Goal: Information Seeking & Learning: Learn about a topic

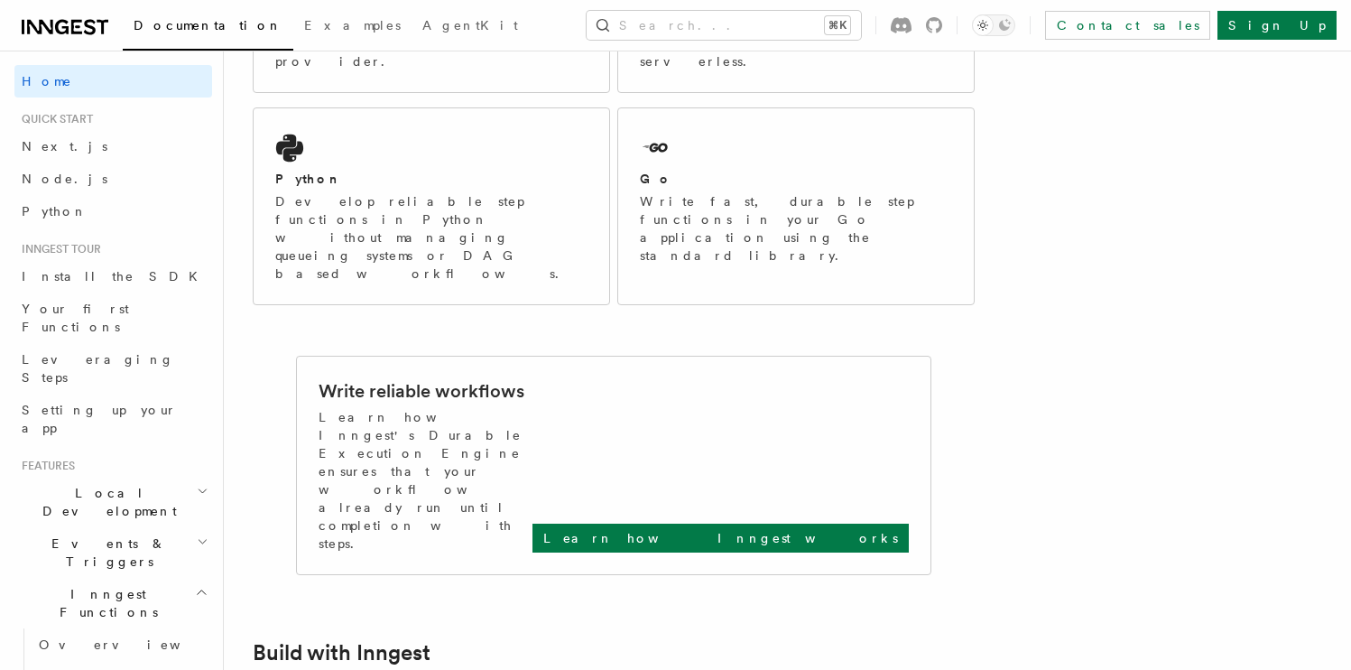
scroll to position [357, 0]
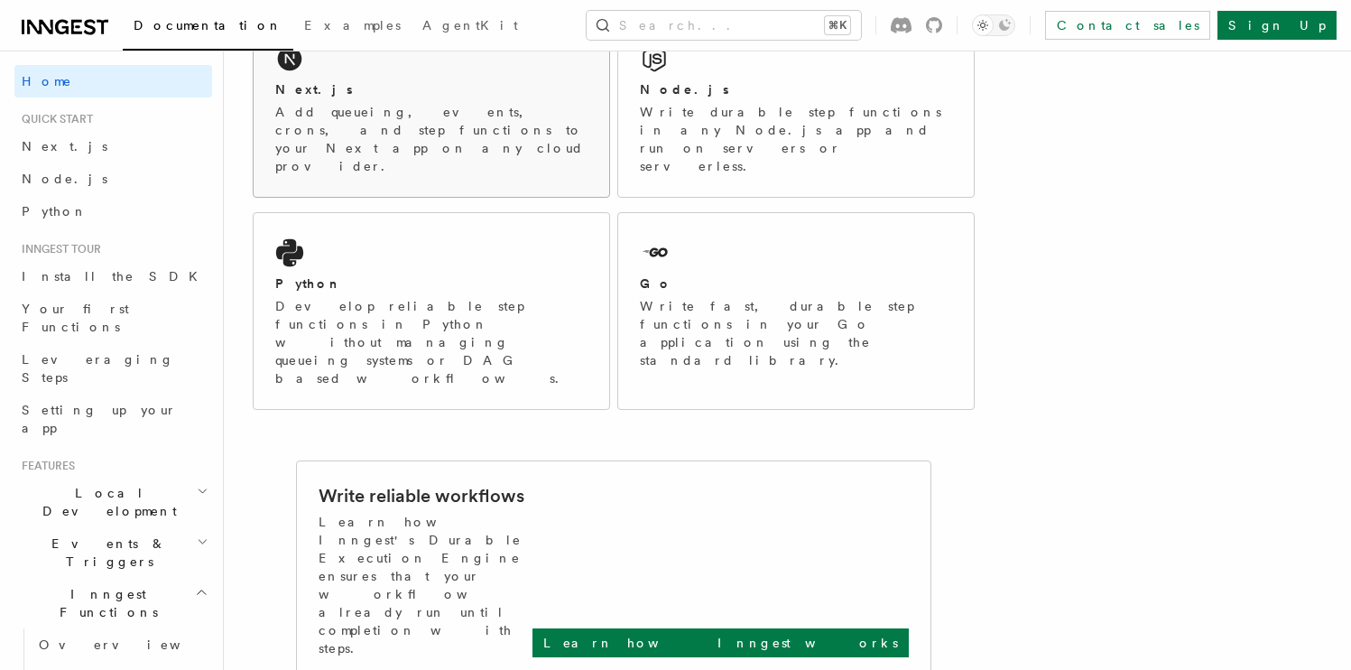
click at [431, 104] on p "Add queueing, events, crons, and step functions to your Next app on any cloud p…" at bounding box center [431, 139] width 312 height 72
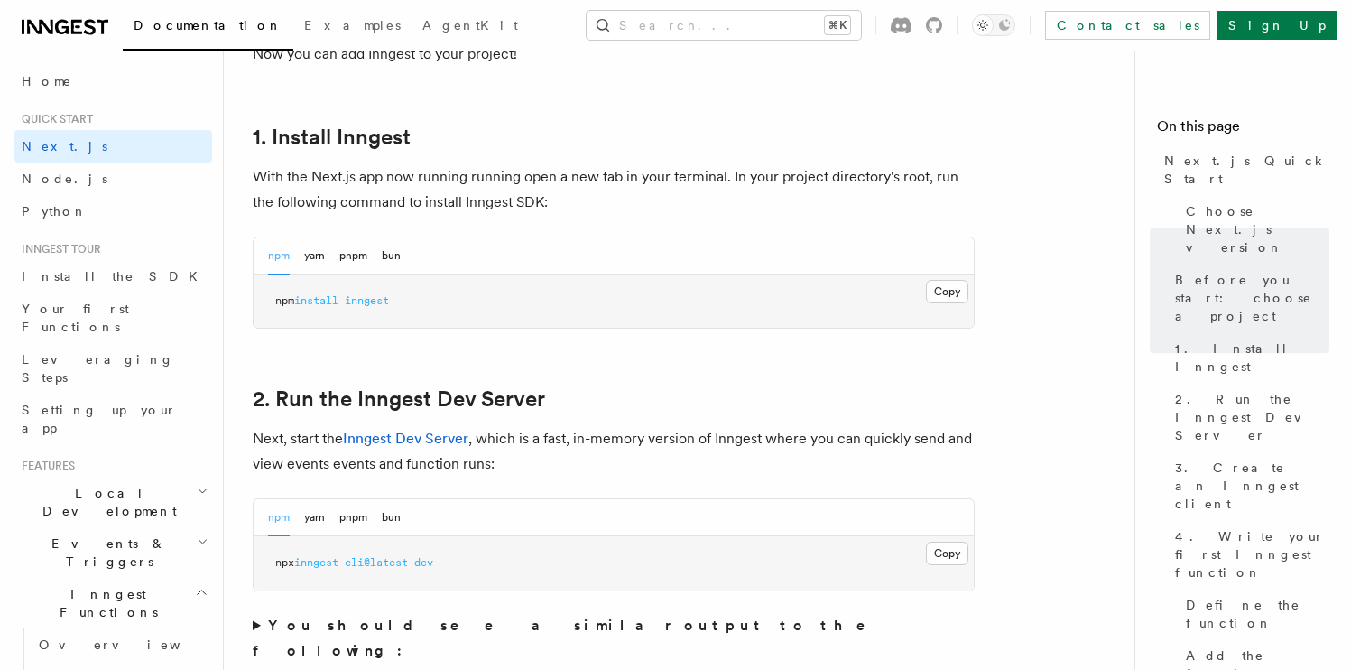
scroll to position [957, 0]
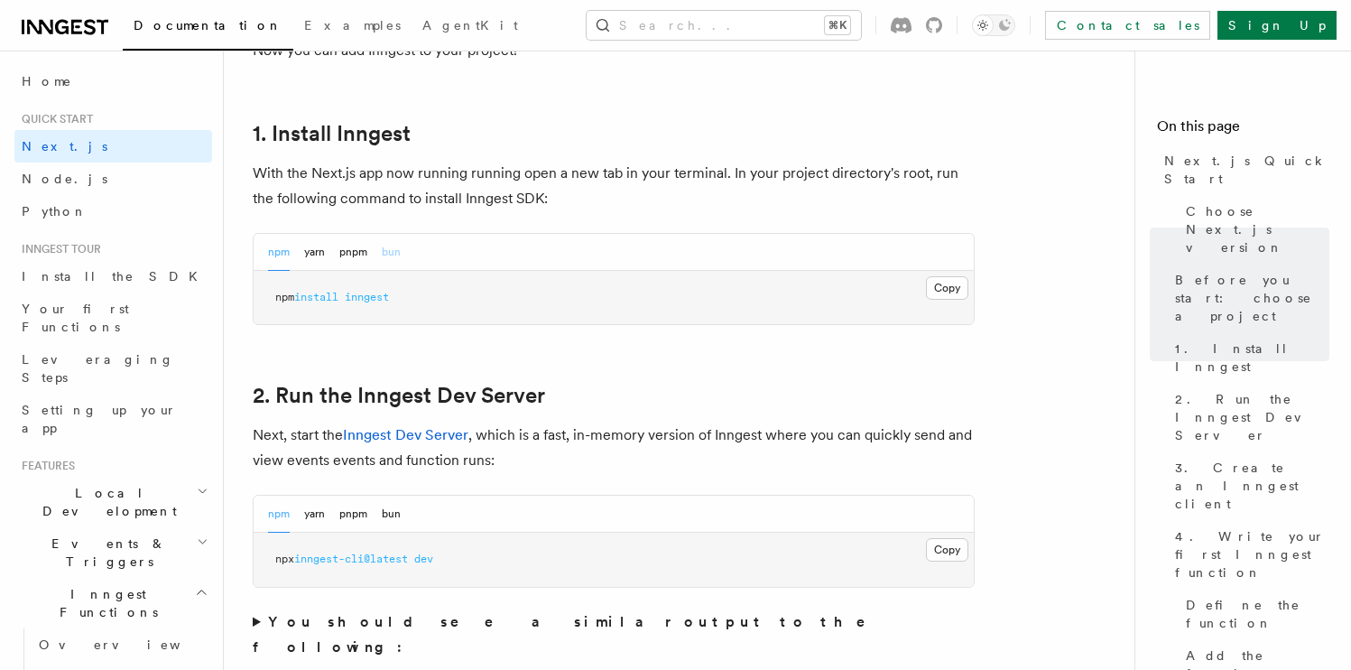
click at [385, 258] on button "bun" at bounding box center [391, 252] width 19 height 37
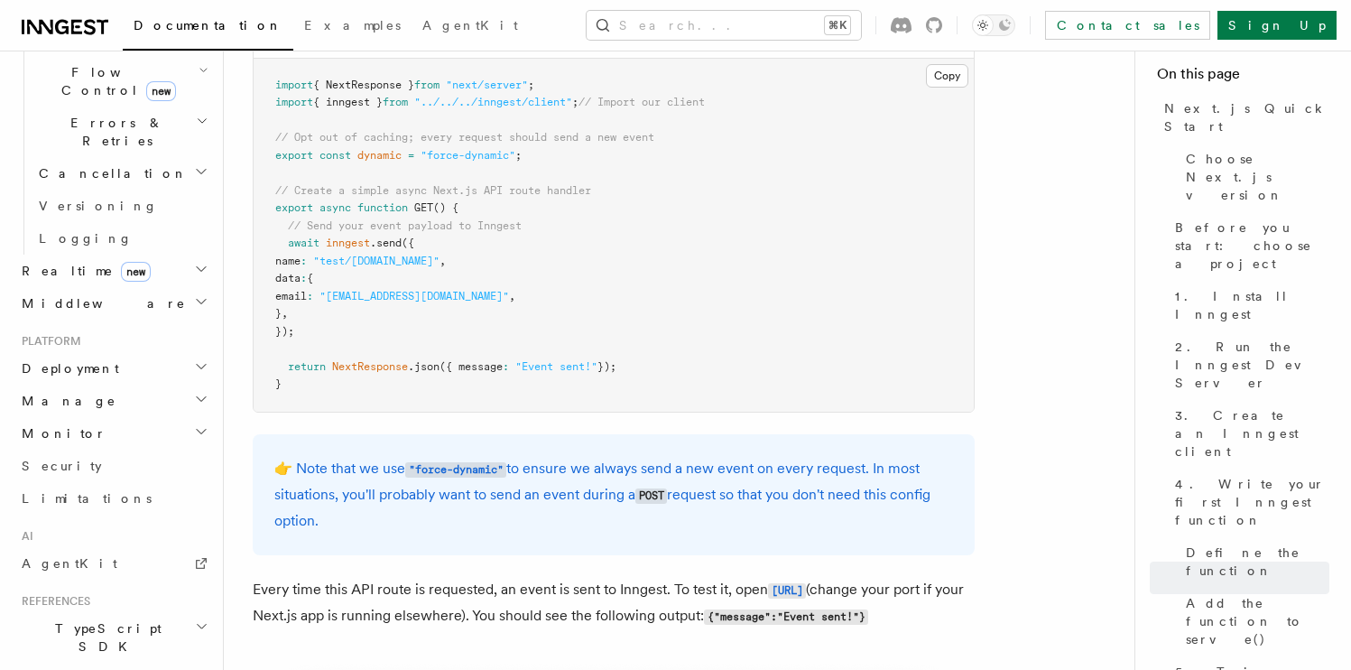
scroll to position [774, 0]
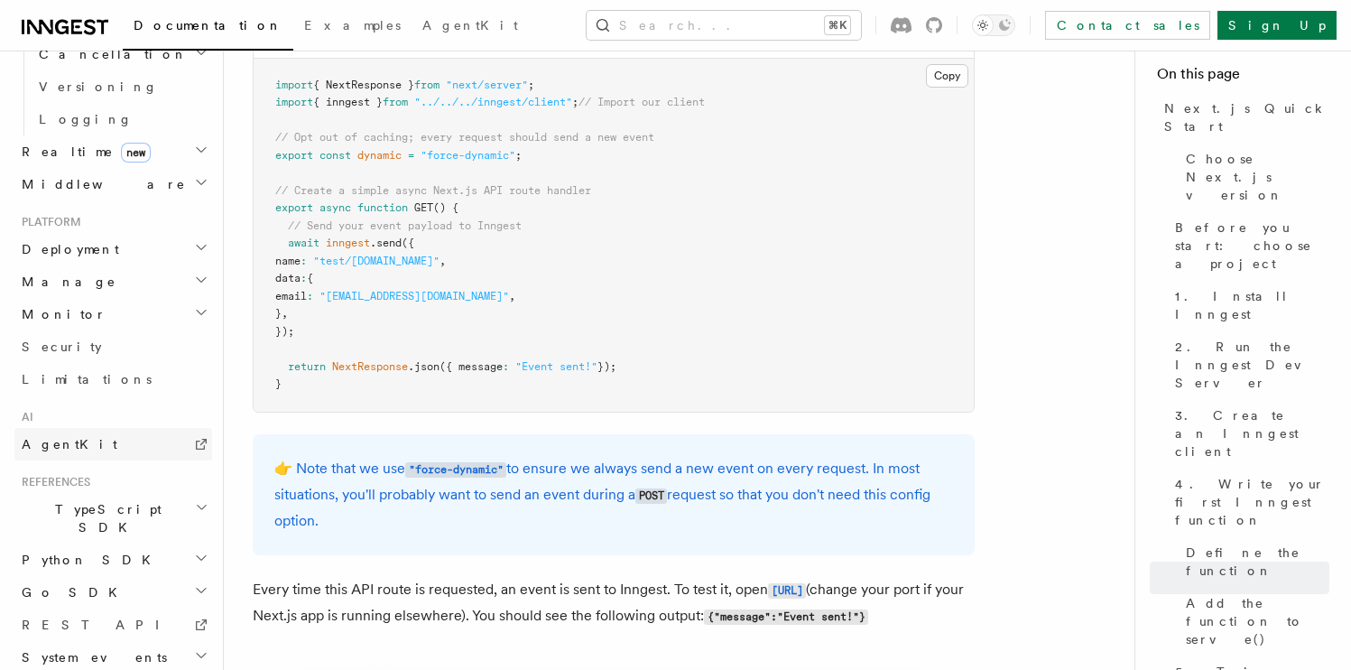
click at [147, 428] on link "AgentKit" at bounding box center [113, 444] width 198 height 32
